Goal: Task Accomplishment & Management: Use online tool/utility

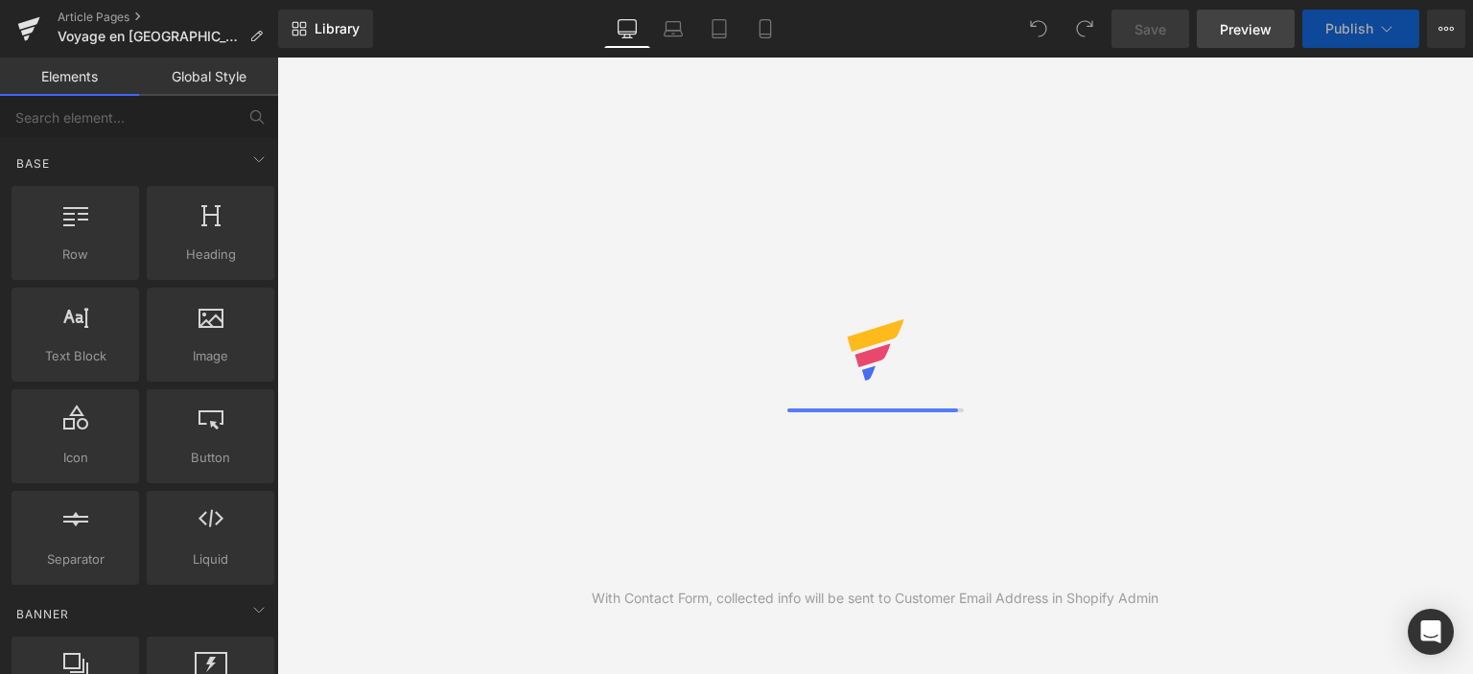
click at [1257, 30] on span "Preview" at bounding box center [1245, 29] width 52 height 20
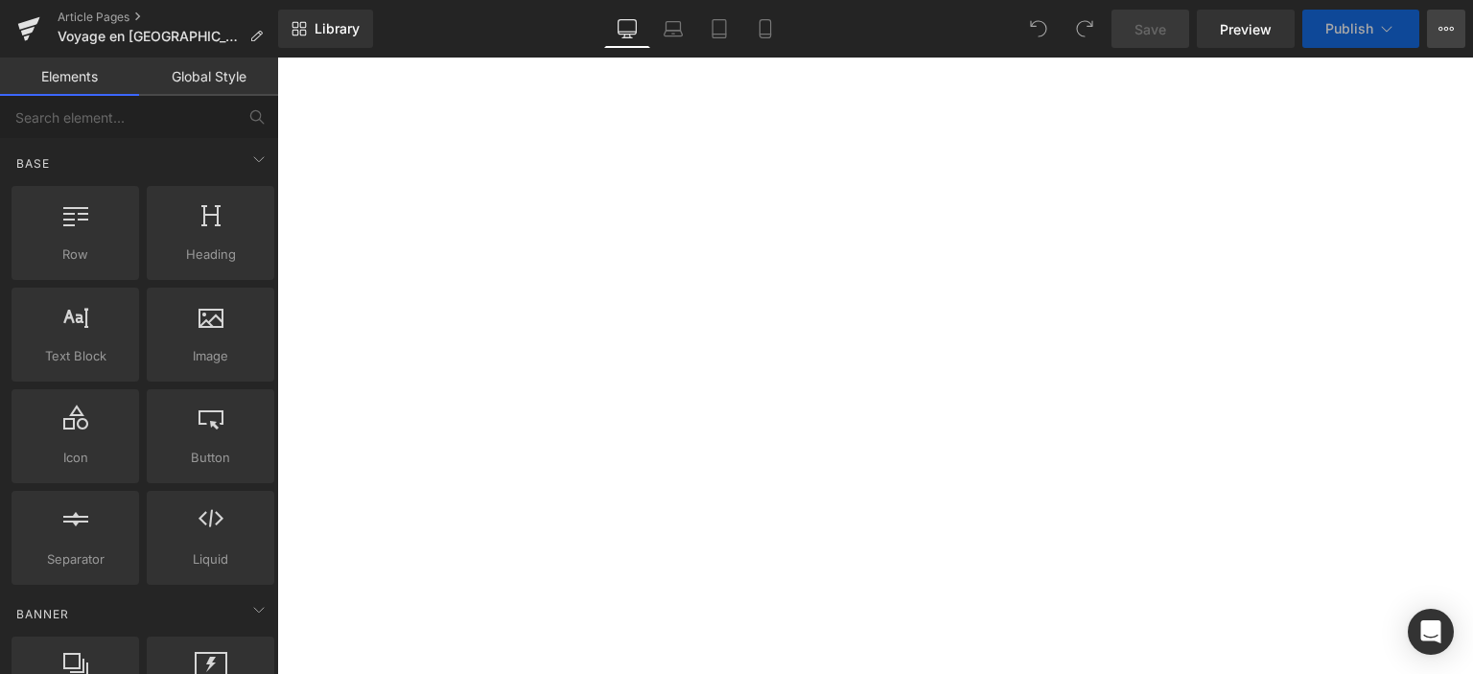
click at [1448, 32] on icon at bounding box center [1445, 28] width 15 height 15
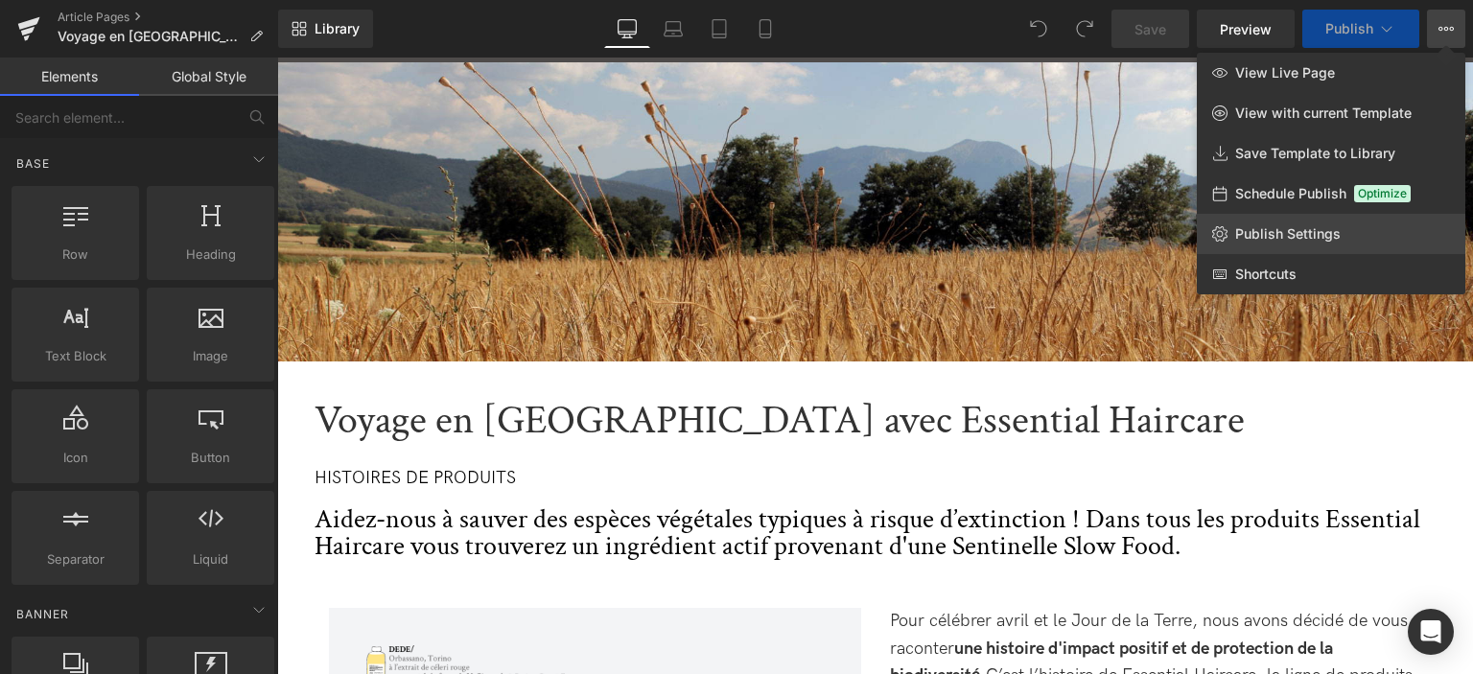
click at [1289, 242] on span "Publish Settings" at bounding box center [1287, 233] width 105 height 17
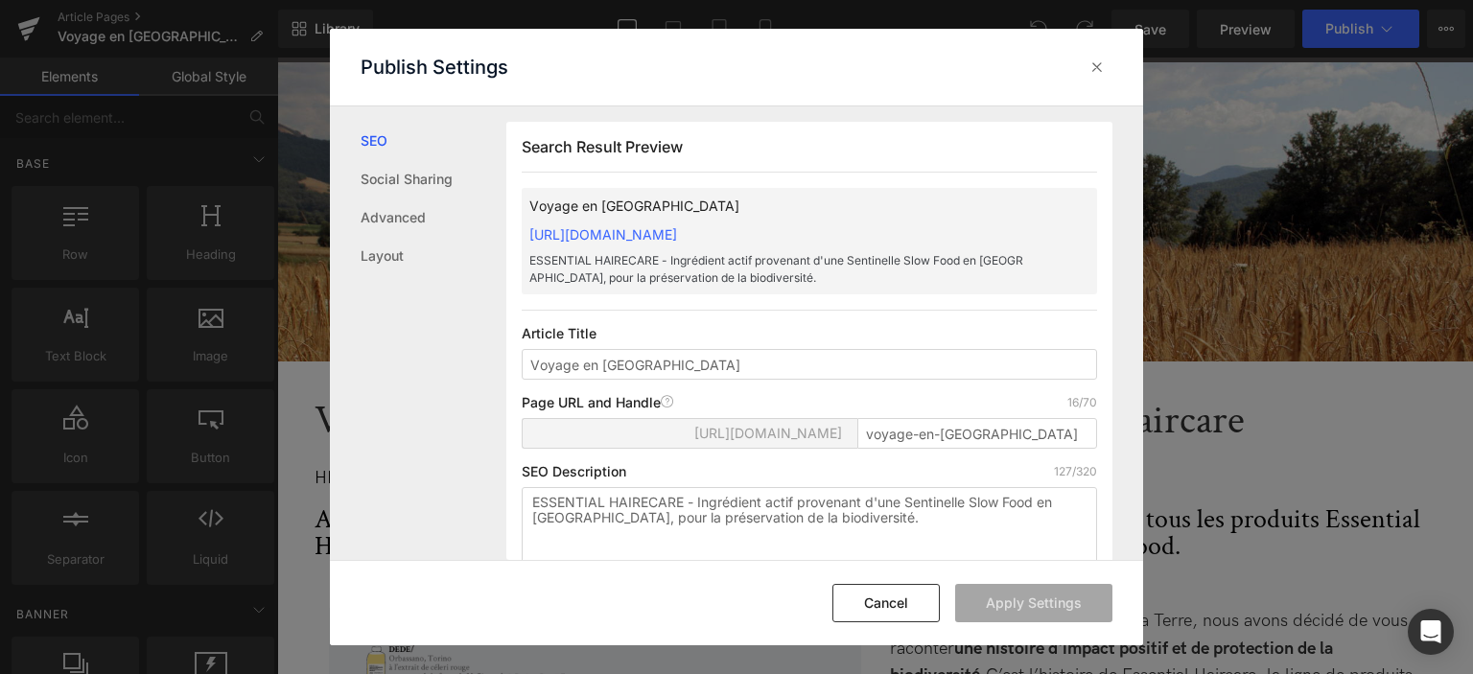
scroll to position [96, 0]
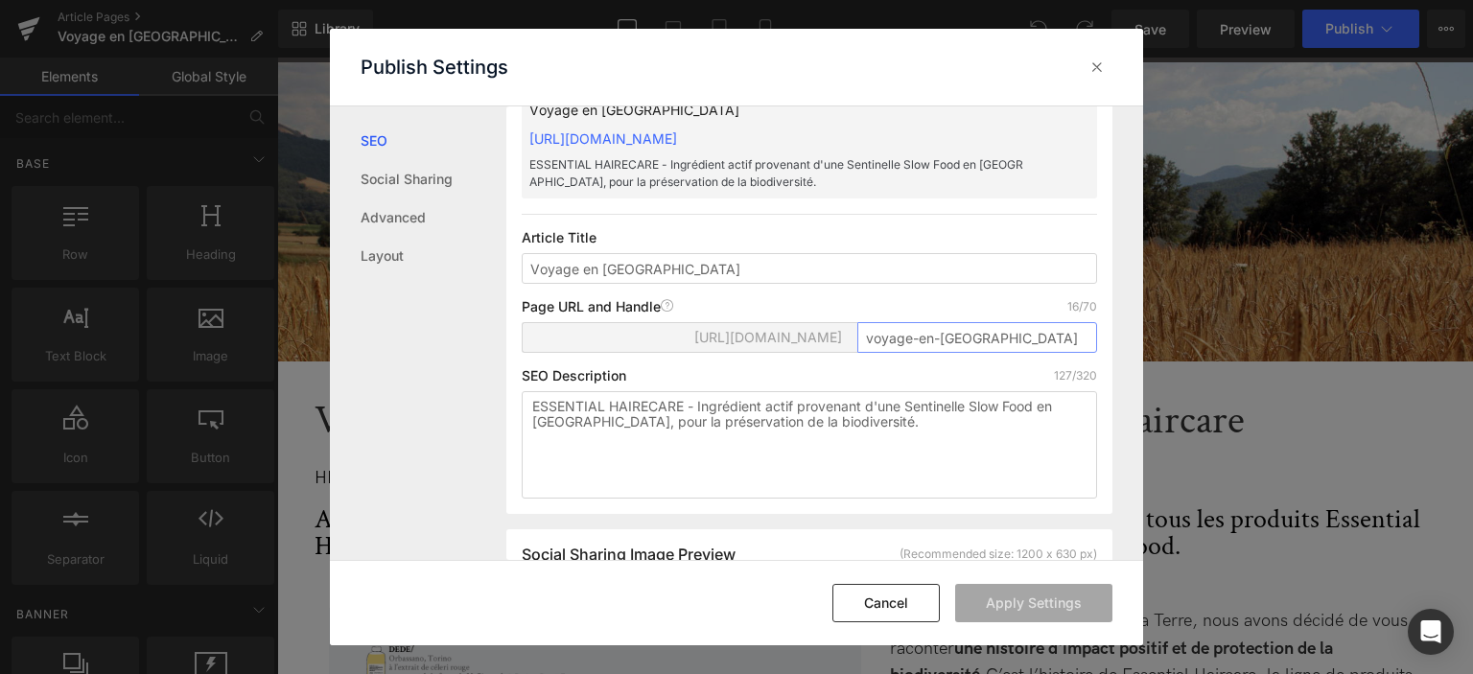
click at [993, 352] on input "voyage-en-italie" at bounding box center [977, 337] width 240 height 31
click at [1097, 70] on icon at bounding box center [1096, 67] width 19 height 19
